Goal: Information Seeking & Learning: Learn about a topic

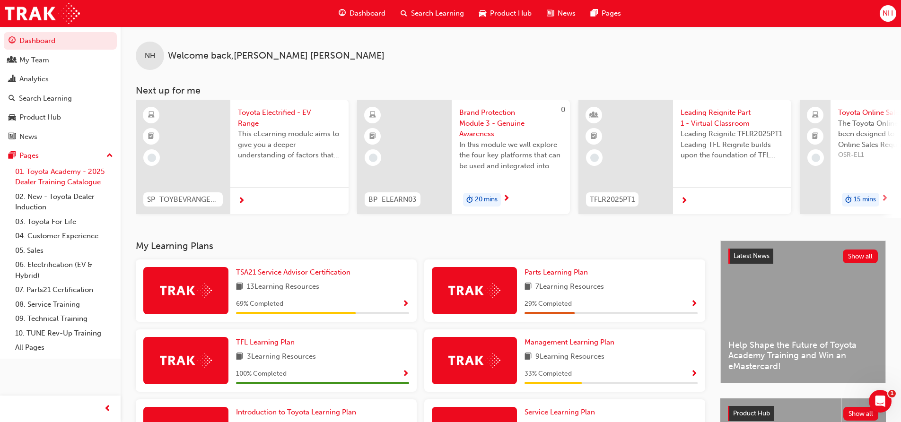
click at [61, 175] on link "01. Toyota Academy - 2025 Dealer Training Catalogue" at bounding box center [63, 177] width 105 height 25
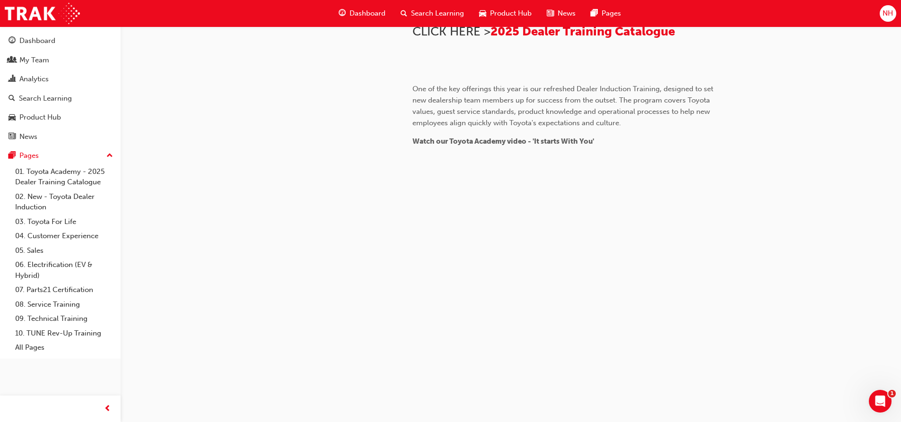
scroll to position [331, 0]
click at [607, 39] on span "2025 Dealer Training Catalogue" at bounding box center [582, 31] width 184 height 15
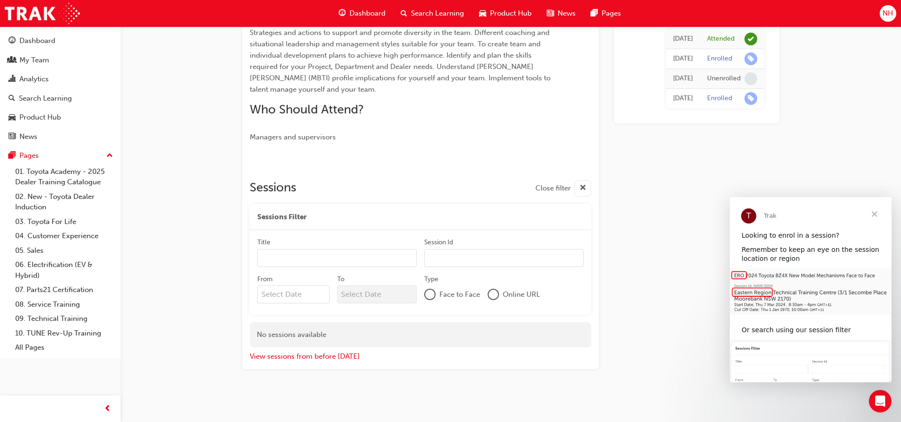
scroll to position [295, 0]
click at [360, 252] on input "Title" at bounding box center [336, 257] width 159 height 18
click at [530, 257] on input "Session Id" at bounding box center [503, 257] width 159 height 18
click at [392, 222] on div "Sessions Filter" at bounding box center [420, 216] width 341 height 26
click at [316, 288] on input "From Previous Month Next Month [DATE] Su Mo Tu We Th Fr Sa 31 1 2 3 4 5 6 7 8 9…" at bounding box center [293, 294] width 72 height 18
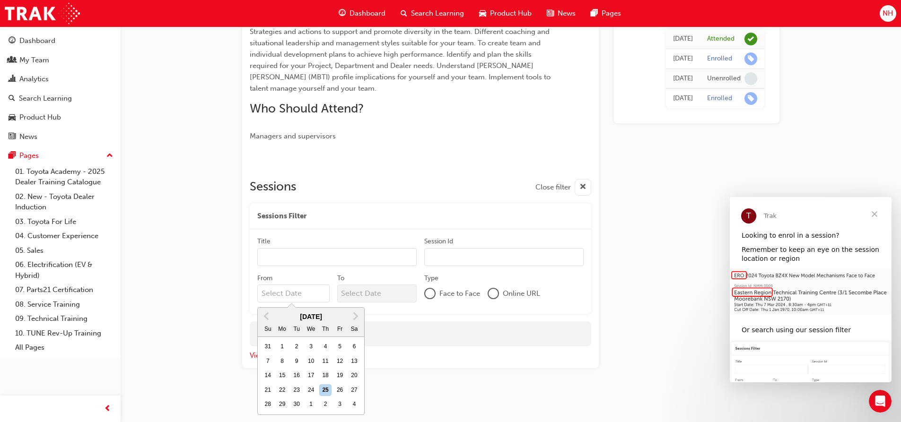
click at [438, 332] on div "No sessions available" at bounding box center [420, 334] width 341 height 25
click at [502, 293] on div "Online URL" at bounding box center [513, 293] width 52 height 11
click at [494, 292] on div at bounding box center [492, 293] width 9 height 9
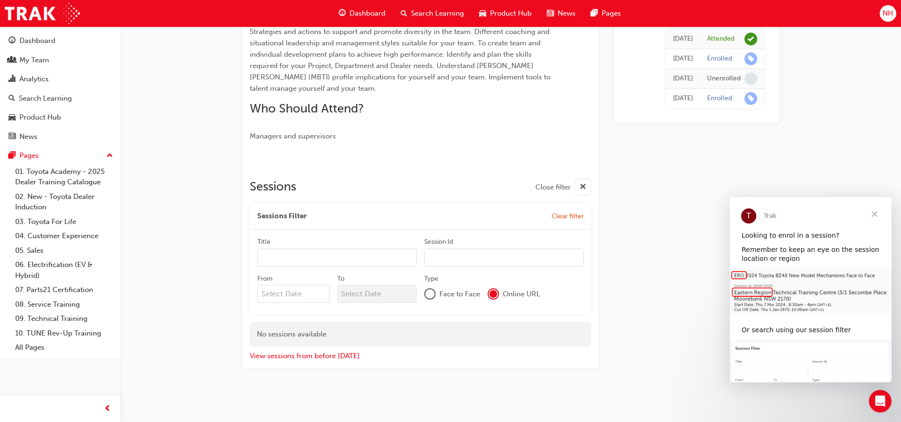
scroll to position [296, 0]
click at [280, 360] on button "View sessions from before [DATE]" at bounding box center [305, 355] width 110 height 11
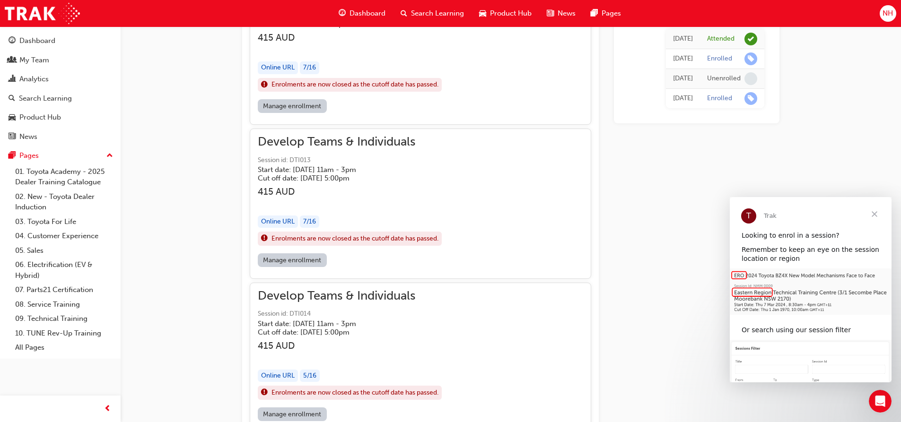
scroll to position [4302, 0]
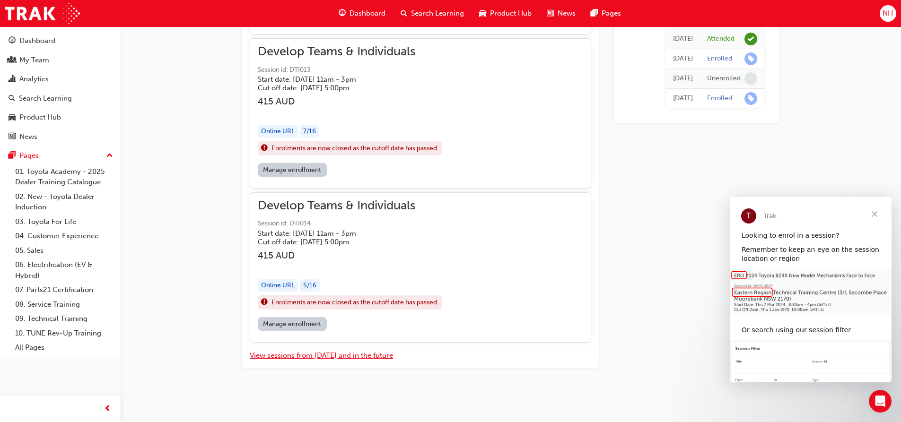
click at [345, 357] on button "View sessions from [DATE] and in the future" at bounding box center [321, 355] width 143 height 11
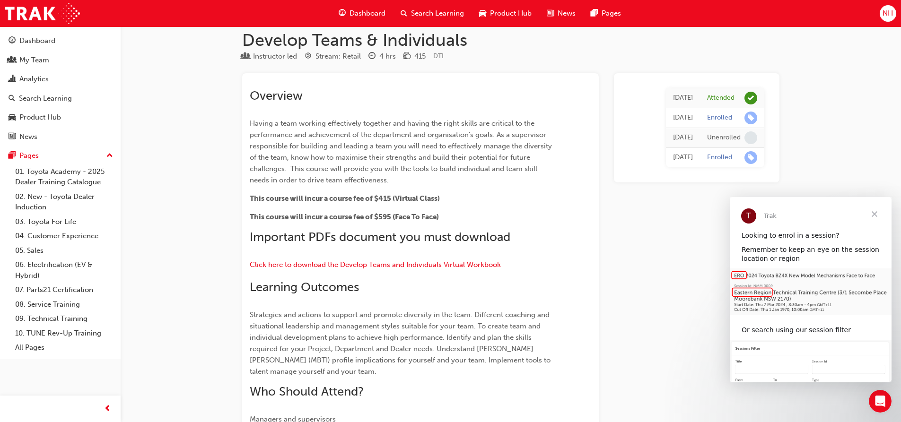
scroll to position [0, 0]
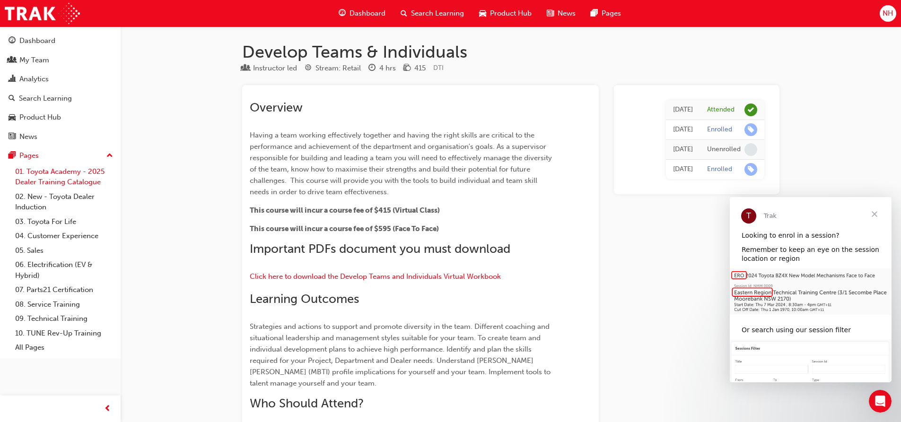
click at [34, 174] on link "01. Toyota Academy - 2025 Dealer Training Catalogue" at bounding box center [63, 177] width 105 height 25
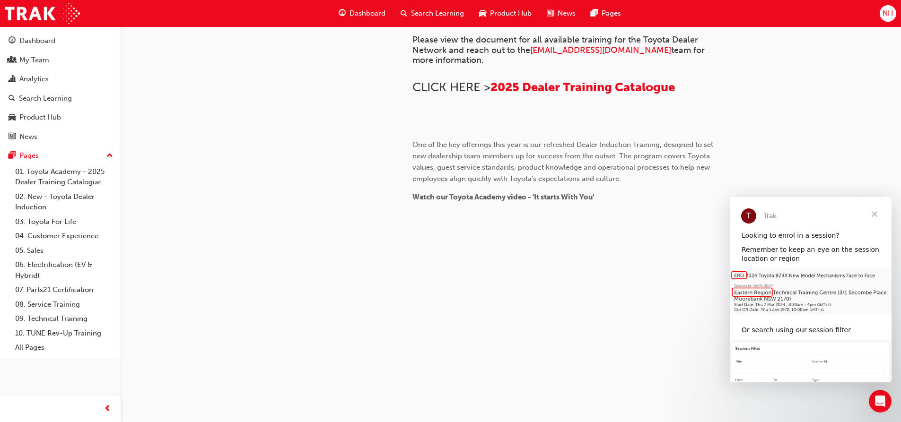
scroll to position [284, 0]
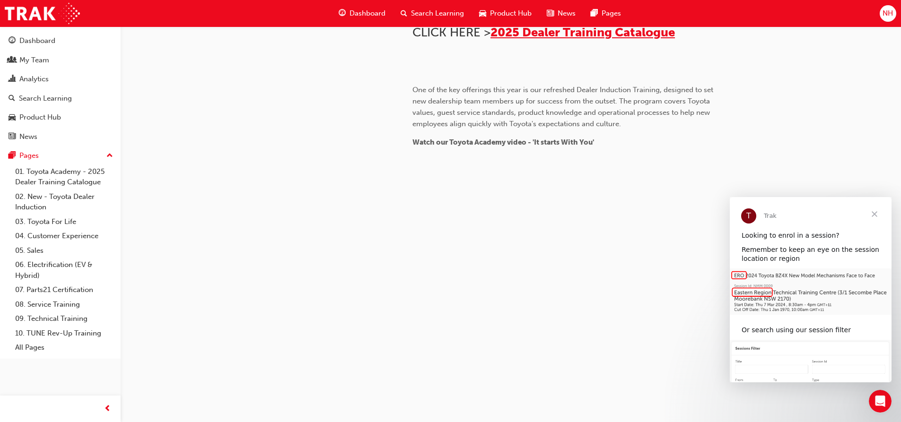
click at [562, 40] on span "2025 Dealer Training Catalogue" at bounding box center [582, 32] width 184 height 15
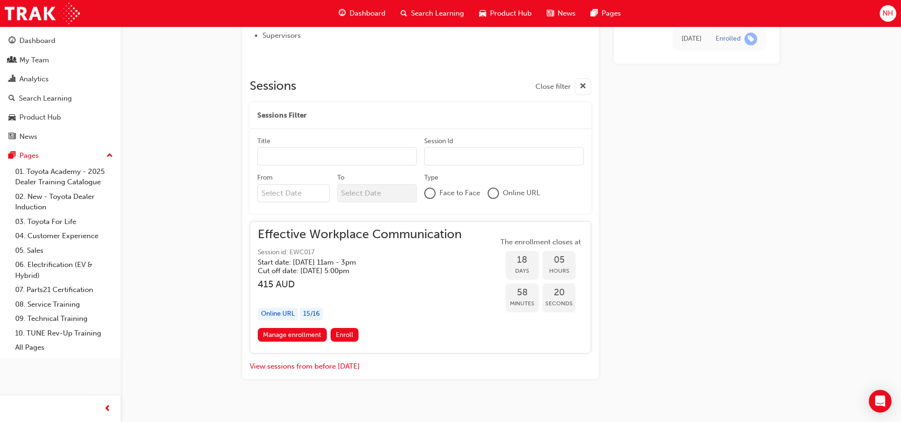
scroll to position [110, 0]
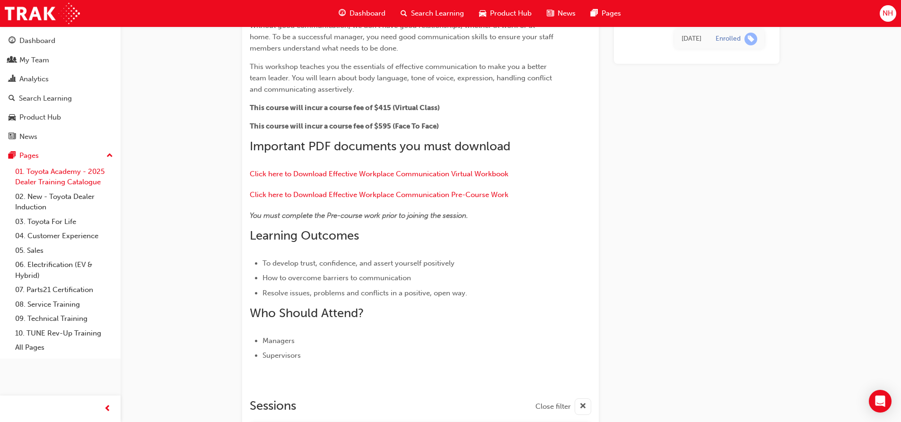
click at [50, 171] on link "01. Toyota Academy - 2025 Dealer Training Catalogue" at bounding box center [63, 177] width 105 height 25
